Goal: Transaction & Acquisition: Purchase product/service

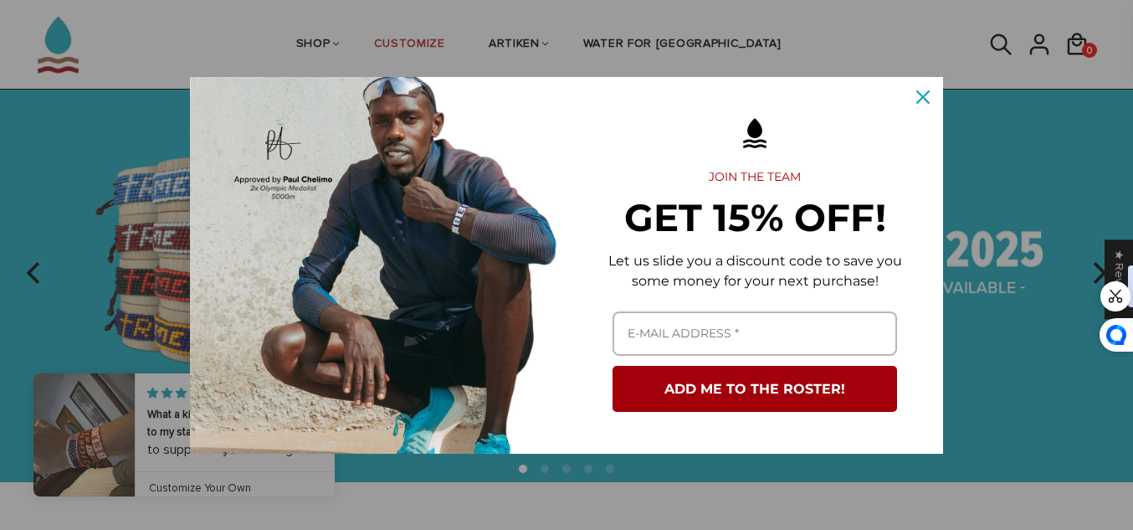
scroll to position [82, 0]
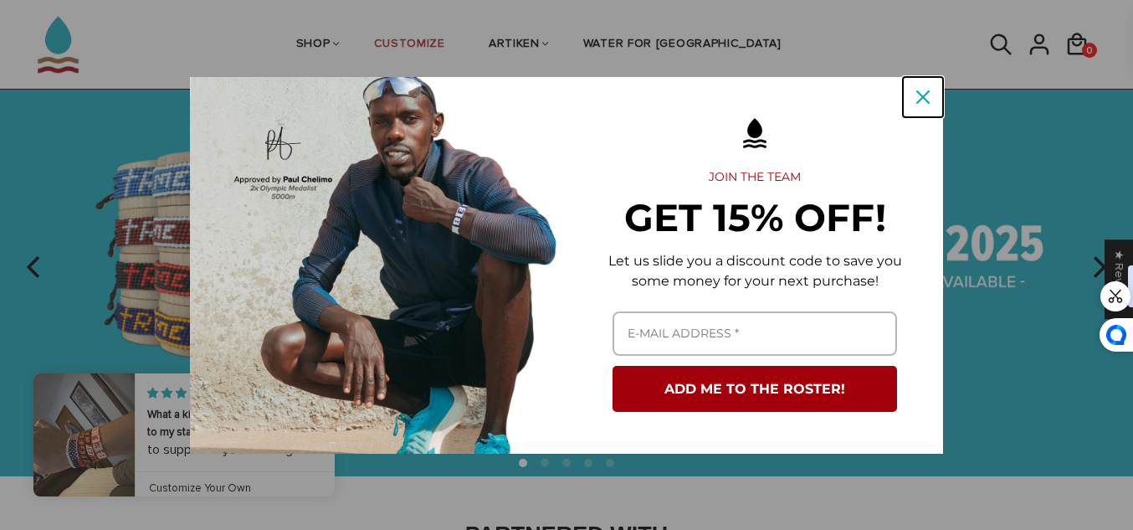
click at [919, 103] on icon "close icon" at bounding box center [922, 96] width 13 height 13
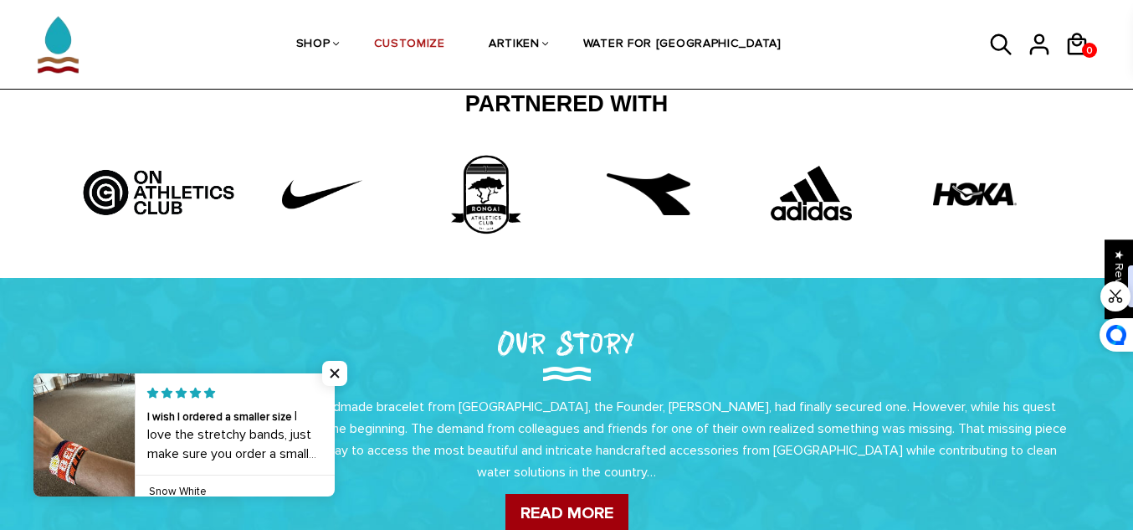
scroll to position [0, 0]
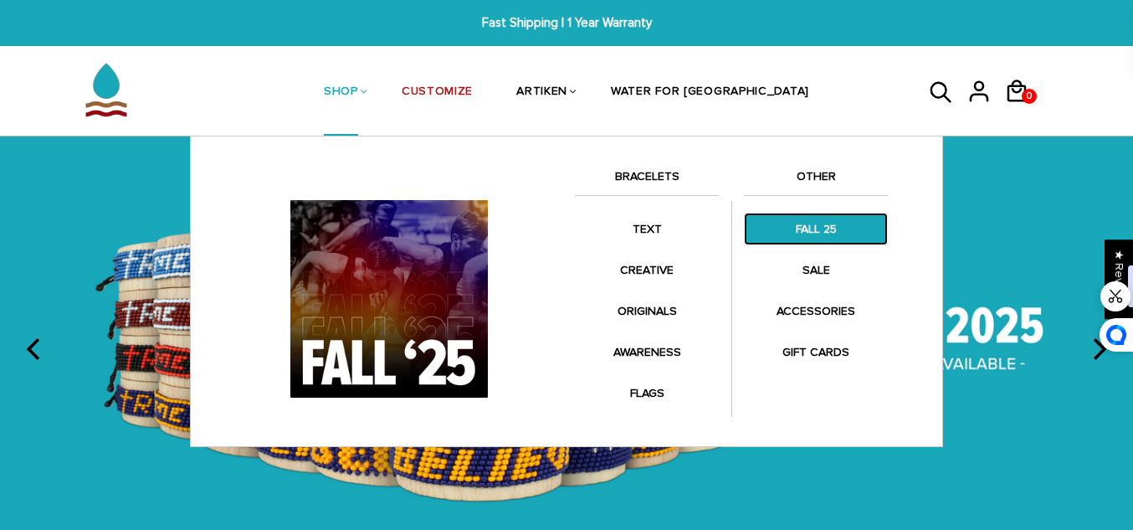
click at [816, 228] on link "FALL 25" at bounding box center [816, 228] width 144 height 33
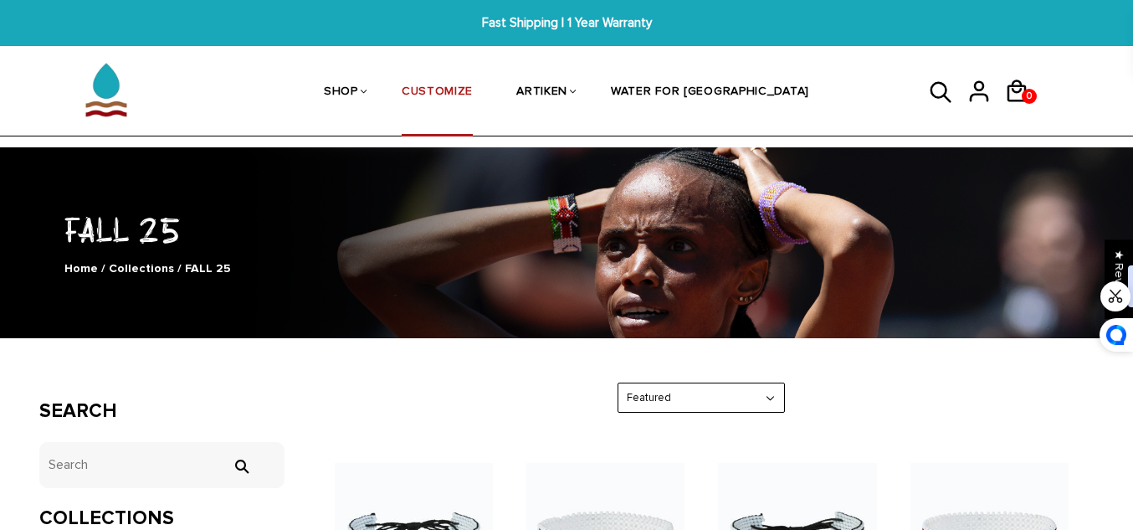
click at [425, 95] on li "CUSTOMIZE" at bounding box center [437, 92] width 115 height 89
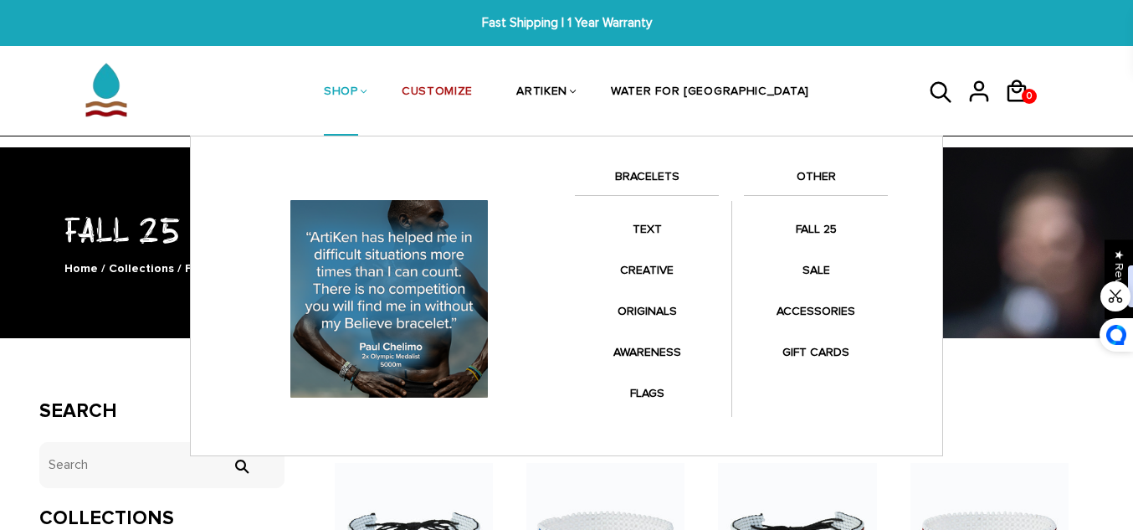
click at [380, 96] on li "SHOP BRACELETS TEXT Inspirational fuel for maximum growth." at bounding box center [341, 92] width 78 height 89
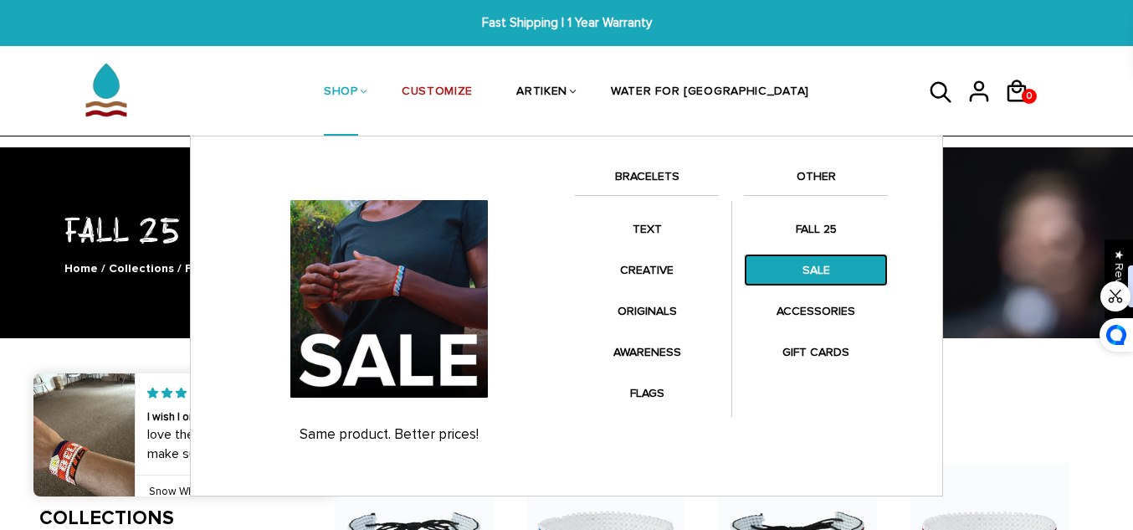
click at [822, 272] on link "SALE" at bounding box center [816, 269] width 144 height 33
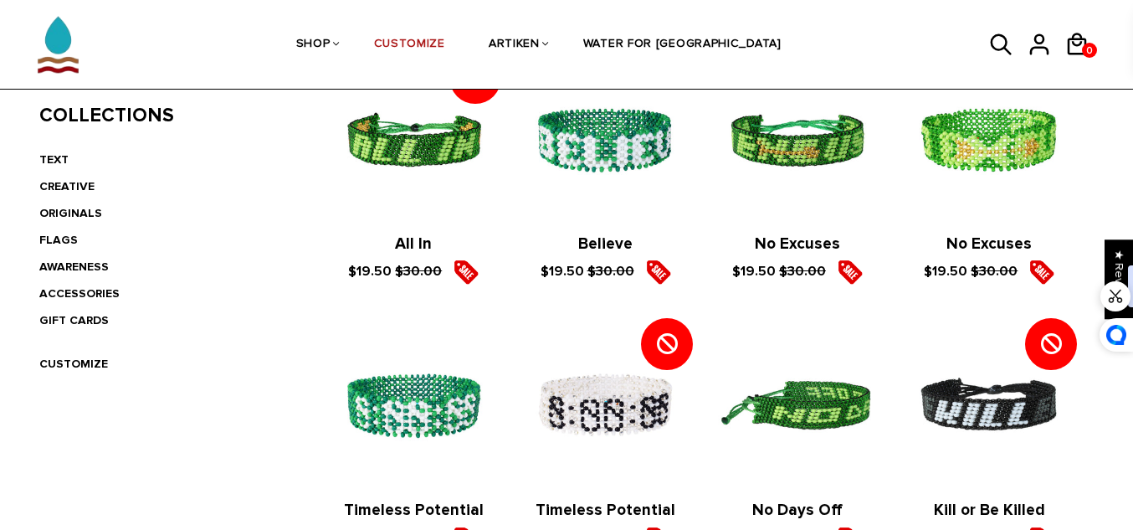
scroll to position [376, 0]
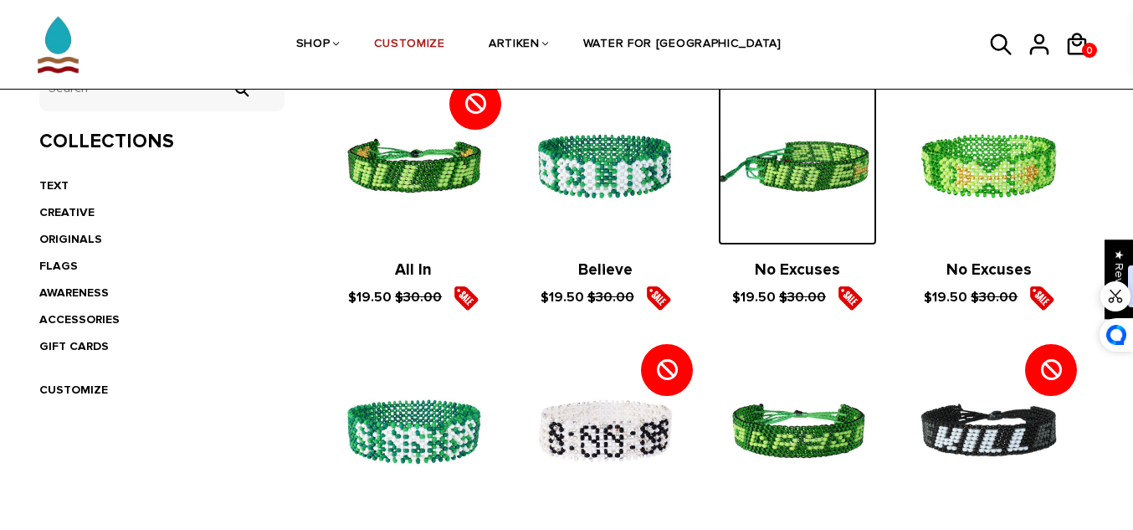
click at [790, 213] on img at bounding box center [797, 165] width 158 height 158
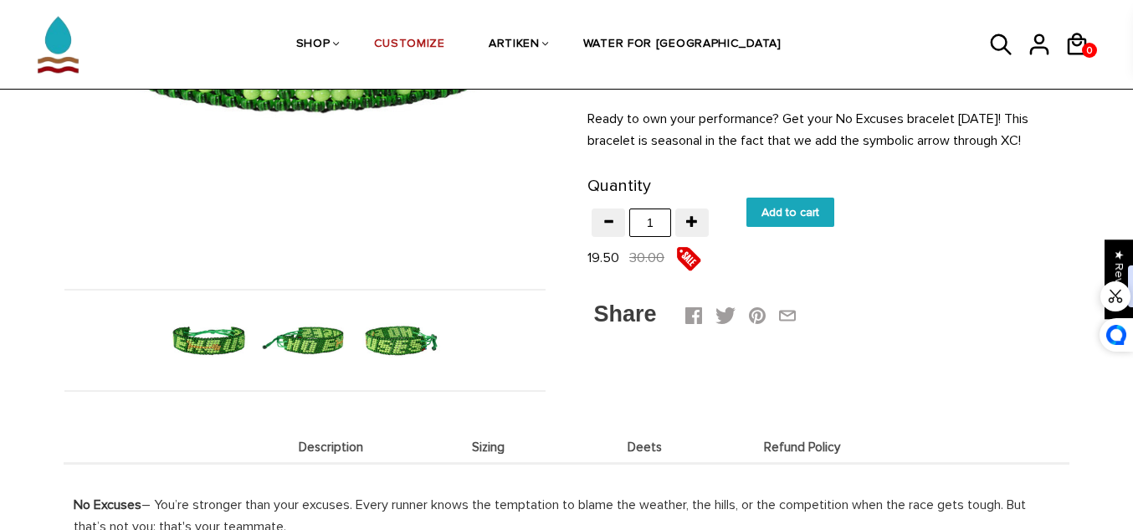
scroll to position [379, 0]
click at [218, 344] on img at bounding box center [209, 341] width 86 height 86
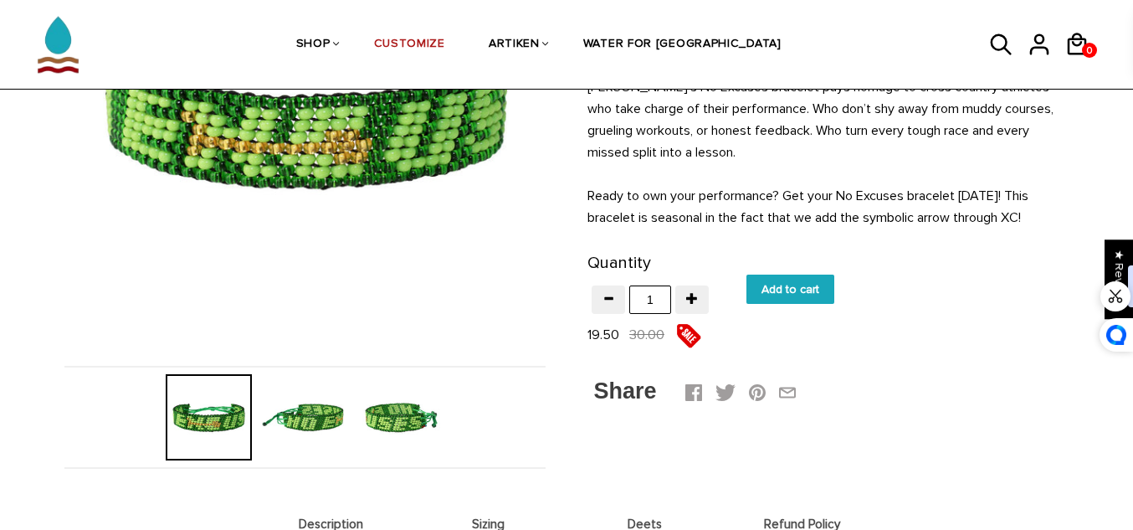
scroll to position [307, 0]
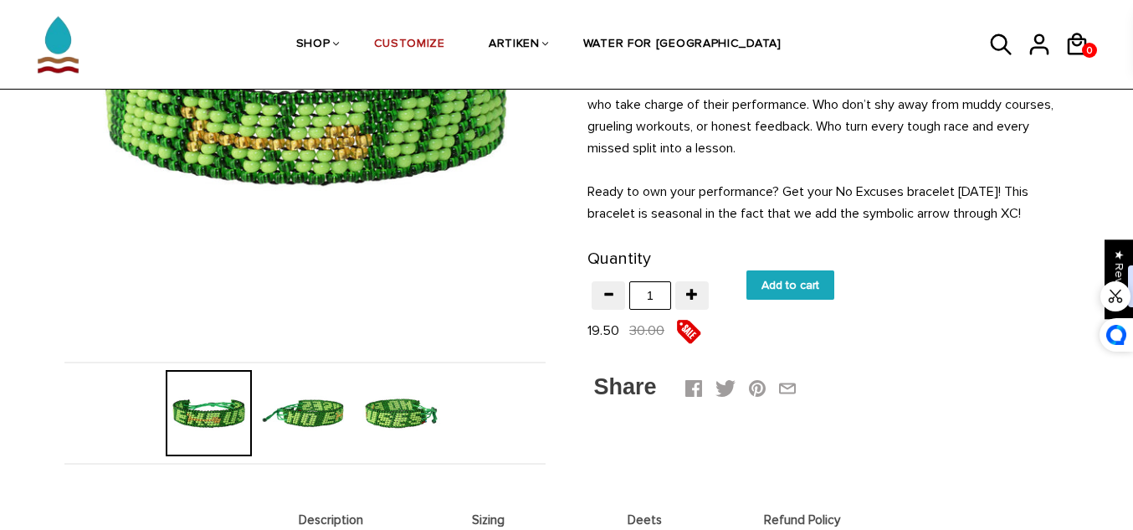
click at [334, 414] on img at bounding box center [305, 413] width 86 height 86
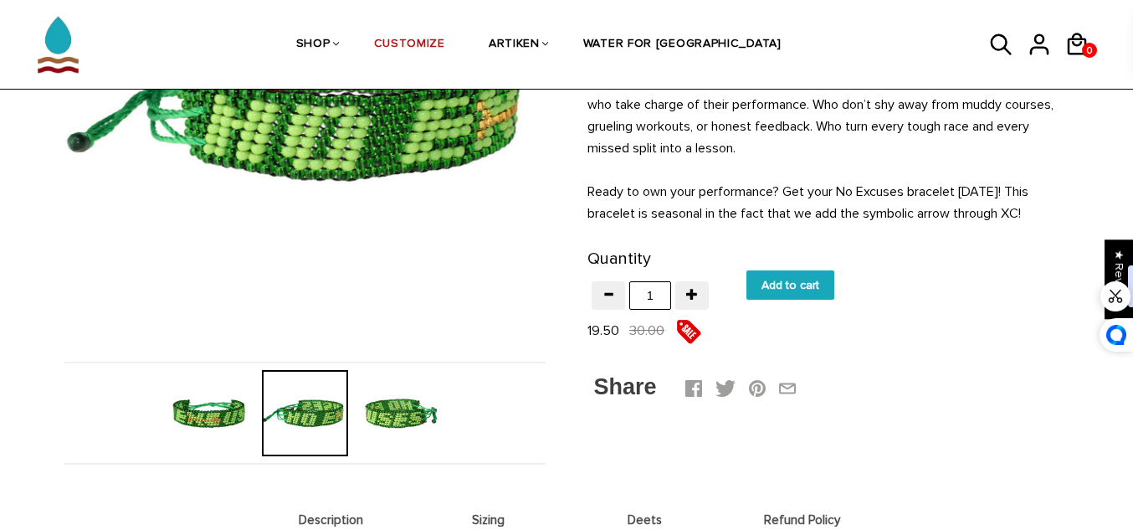
click at [397, 425] on img at bounding box center [401, 413] width 86 height 86
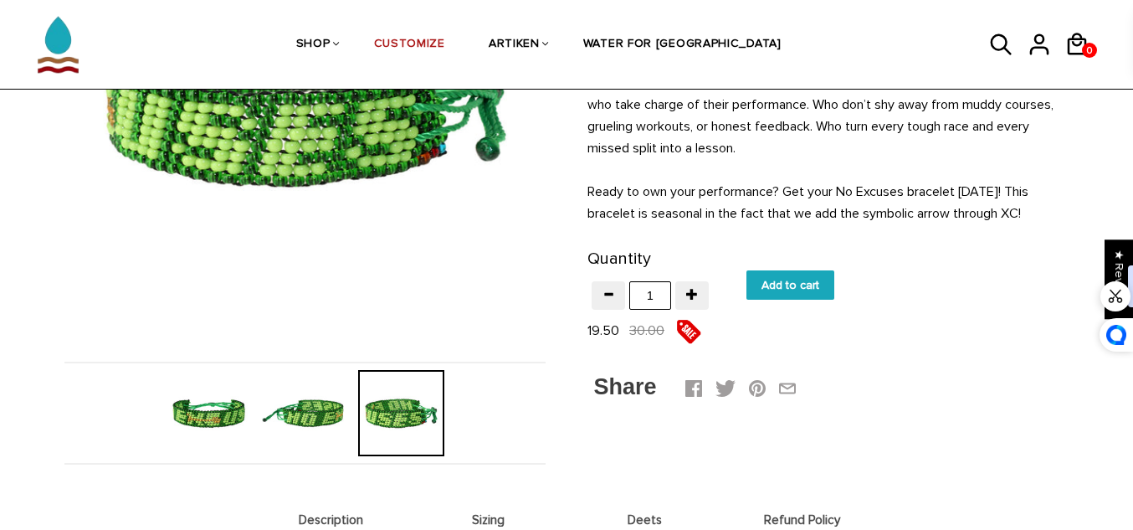
click at [397, 424] on div at bounding box center [401, 413] width 96 height 86
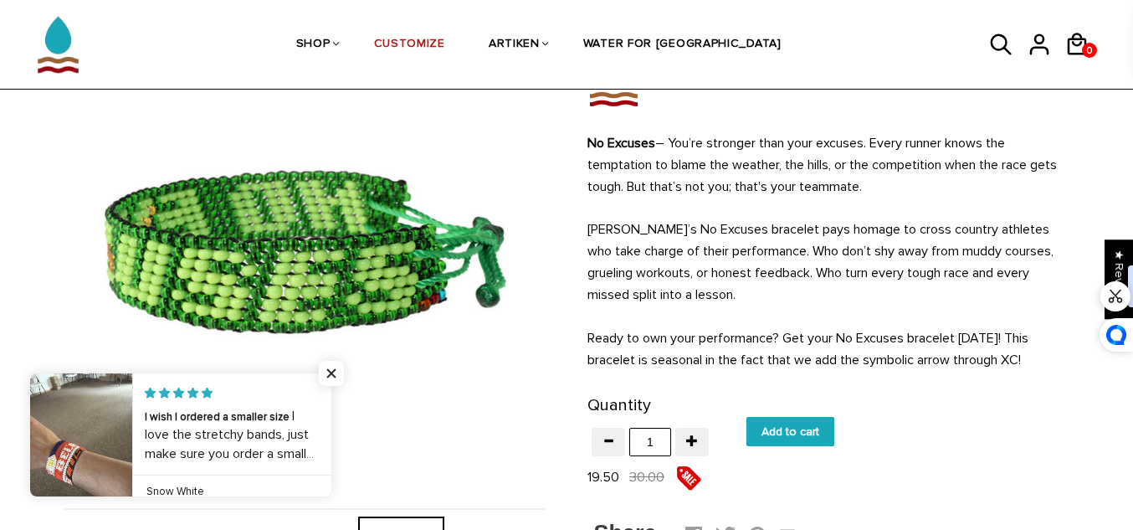
scroll to position [121, 0]
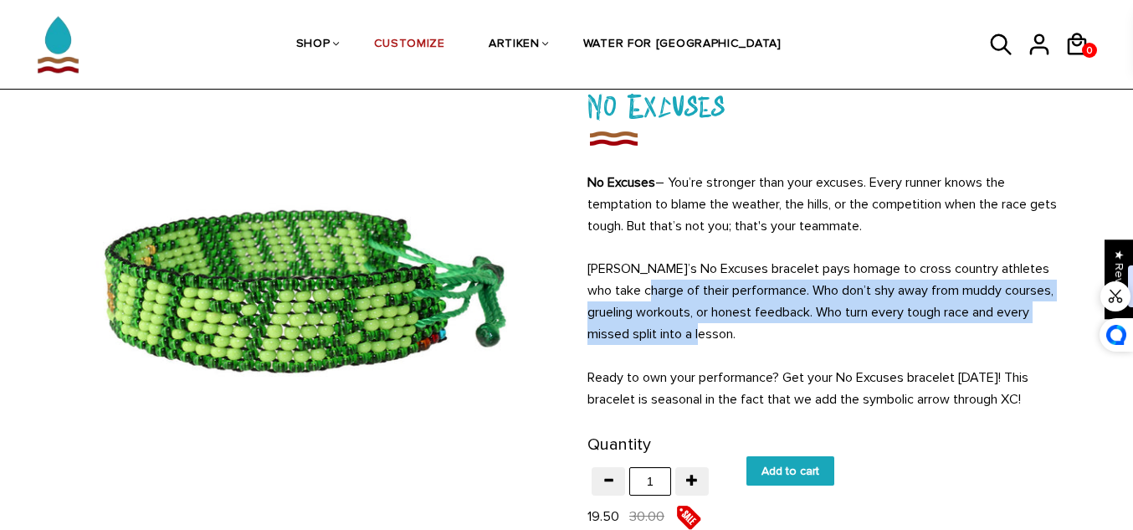
drag, startPoint x: 635, startPoint y: 292, endPoint x: 805, endPoint y: 341, distance: 176.9
click at [805, 341] on p "ArtiKen’s No Excuses bracelet pays homage to cross country athletes who take ch…" at bounding box center [827, 301] width 481 height 87
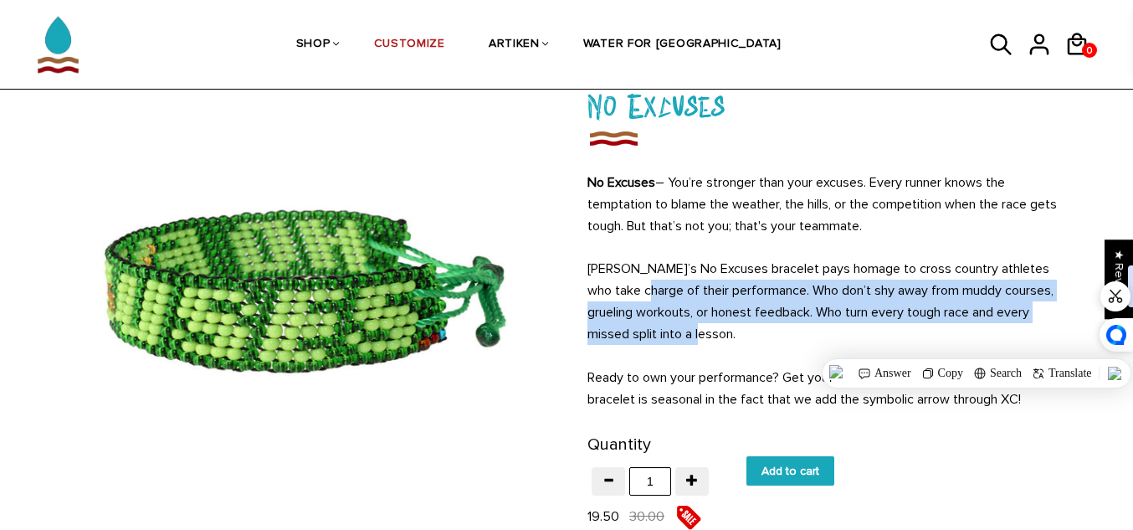
click at [798, 307] on p "ArtiKen’s No Excuses bracelet pays homage to cross country athletes who take ch…" at bounding box center [827, 301] width 481 height 87
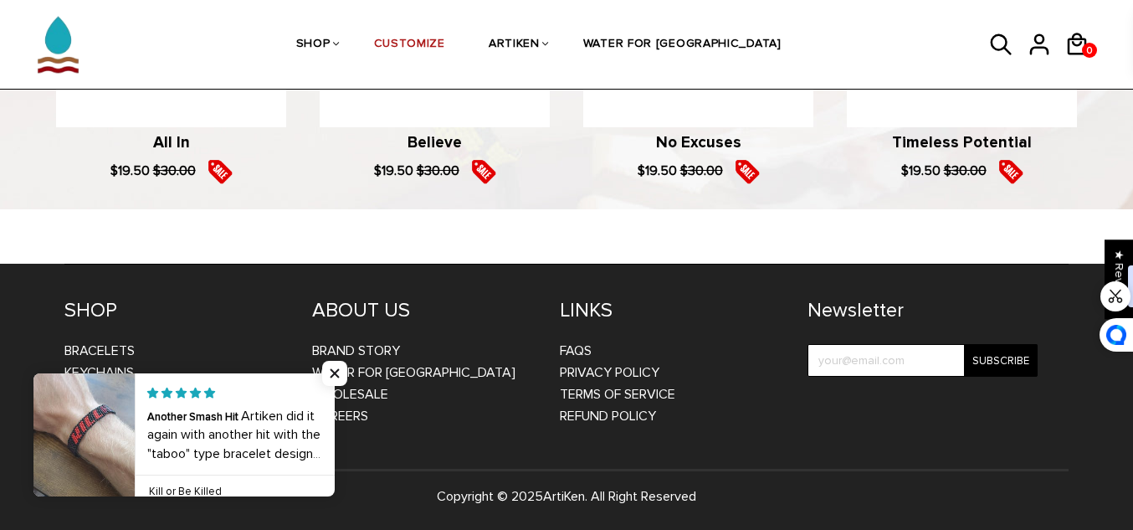
scroll to position [0, 0]
